Goal: Information Seeking & Learning: Learn about a topic

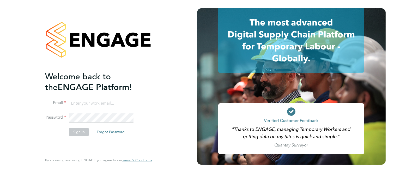
type input "martin@stallionrecruitment.com"
click at [77, 135] on button "Sign In" at bounding box center [79, 132] width 20 height 8
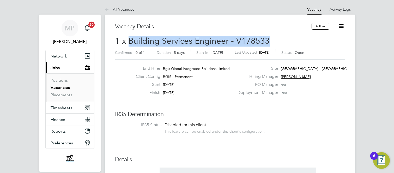
drag, startPoint x: 129, startPoint y: 40, endPoint x: 268, endPoint y: 40, distance: 138.7
click at [268, 40] on h2 "1 x Building Services Engineer - V178533 Confirmed 0 of 1 Duration 5 days Start…" at bounding box center [229, 47] width 229 height 22
copy span "Building Services Engineer - V178533"
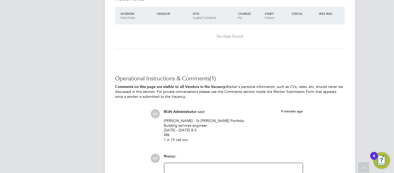
scroll to position [840, 0]
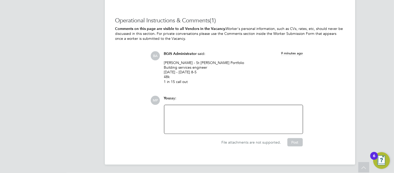
drag, startPoint x: 164, startPoint y: 62, endPoint x: 195, endPoint y: 81, distance: 35.7
click at [195, 81] on p "[PERSON_NAME] - St [PERSON_NAME] Portfolio Building services engineer [DATE] - …" at bounding box center [233, 72] width 139 height 24
copy p "[PERSON_NAME] - St [PERSON_NAME] Portfolio Building services engineer [DATE] - …"
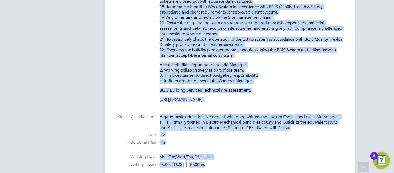
scroll to position [428, 0]
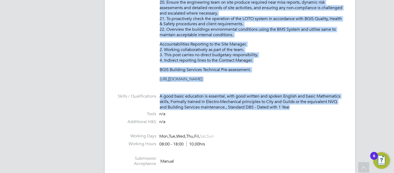
drag, startPoint x: 160, startPoint y: 80, endPoint x: 298, endPoint y: 110, distance: 141.1
copy ul "Lo ipsumd sit ametconsectet adipiscing eli seddoeiusm te inc utlab etdo magnaa …"
